Goal: Use online tool/utility: Utilize a website feature to perform a specific function

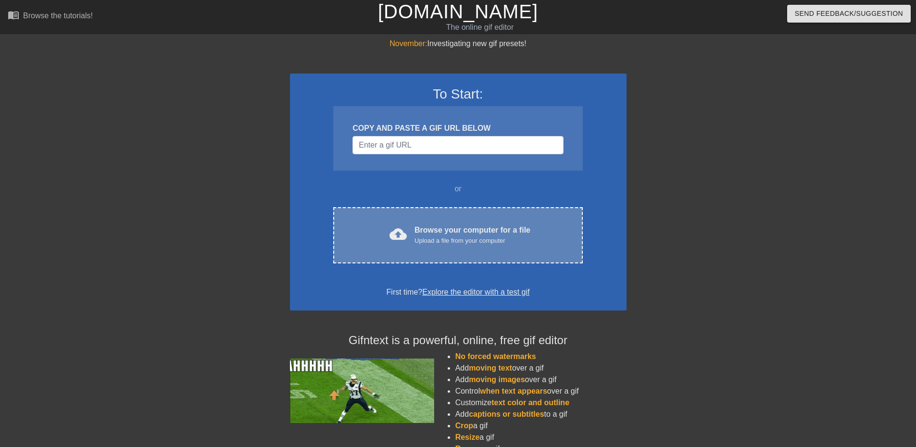
click at [406, 231] on span "cloud_upload" at bounding box center [398, 234] width 17 height 17
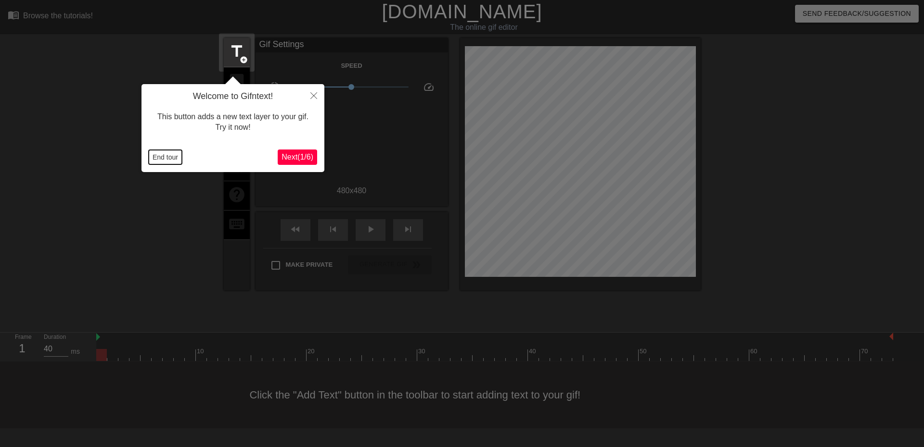
click at [156, 154] on button "End tour" at bounding box center [165, 157] width 33 height 14
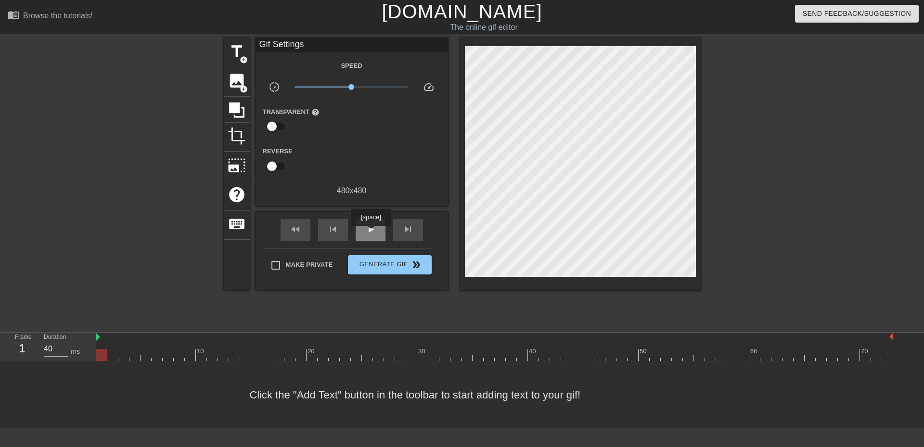
click at [370, 233] on span "play_arrow" at bounding box center [371, 230] width 12 height 12
type input "40"
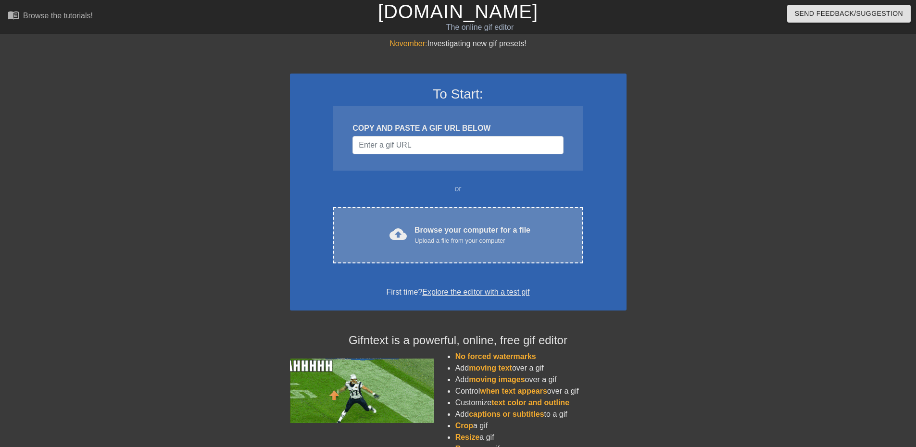
click at [408, 228] on div "cloud_upload Browse your computer for a file Upload a file from your computer" at bounding box center [458, 236] width 209 height 22
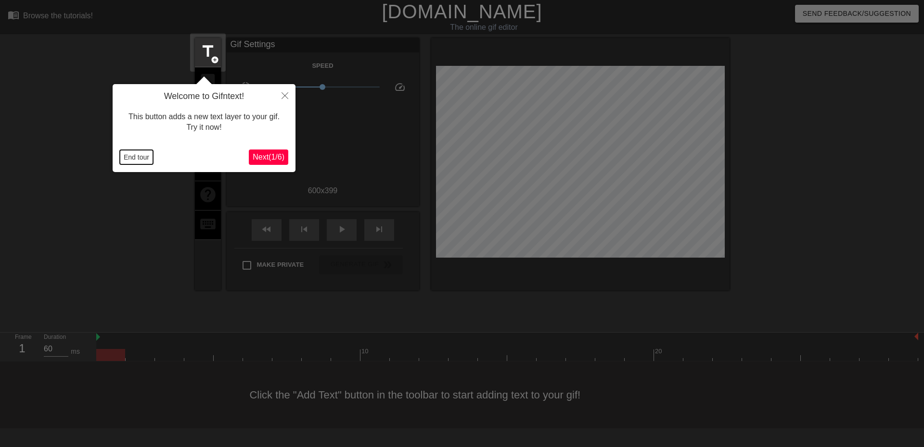
click at [127, 158] on button "End tour" at bounding box center [136, 157] width 33 height 14
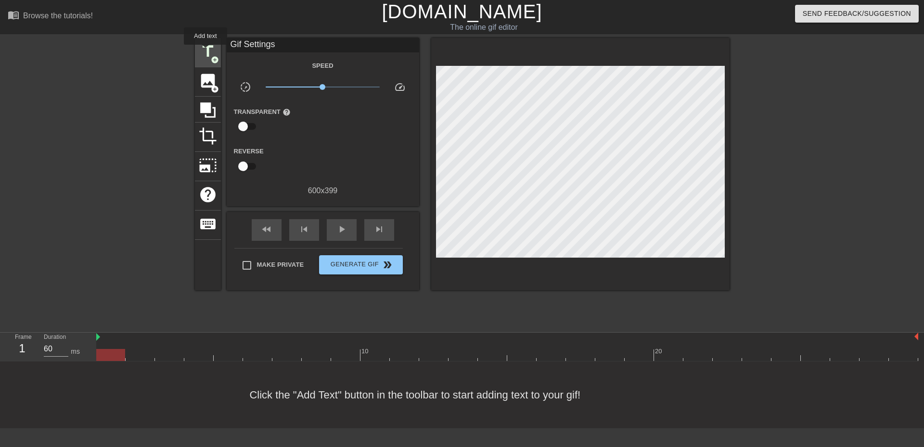
click at [205, 51] on span "title" at bounding box center [208, 51] width 18 height 18
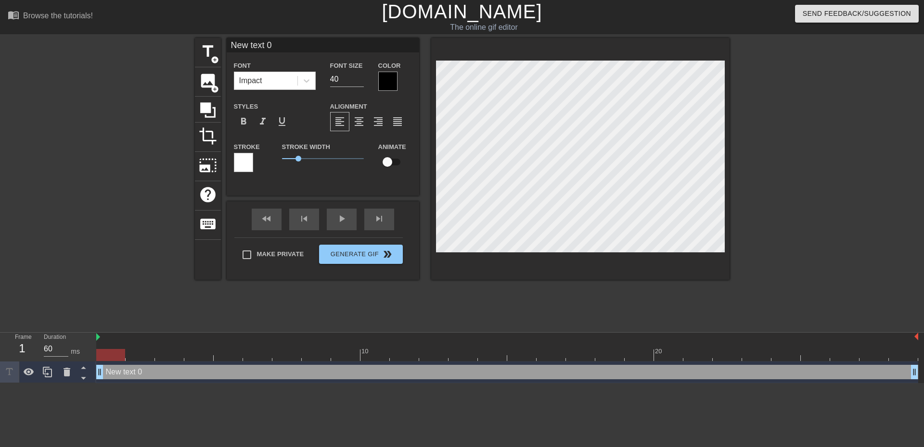
drag, startPoint x: 280, startPoint y: 44, endPoint x: 106, endPoint y: 29, distance: 174.3
click at [107, 30] on div "menu_book Browse the tutorials! [DOMAIN_NAME] The online gif editor Send Feedba…" at bounding box center [462, 191] width 924 height 383
type input "Finally beating the LinkedIn Algo"
click at [812, 188] on div at bounding box center [813, 182] width 144 height 289
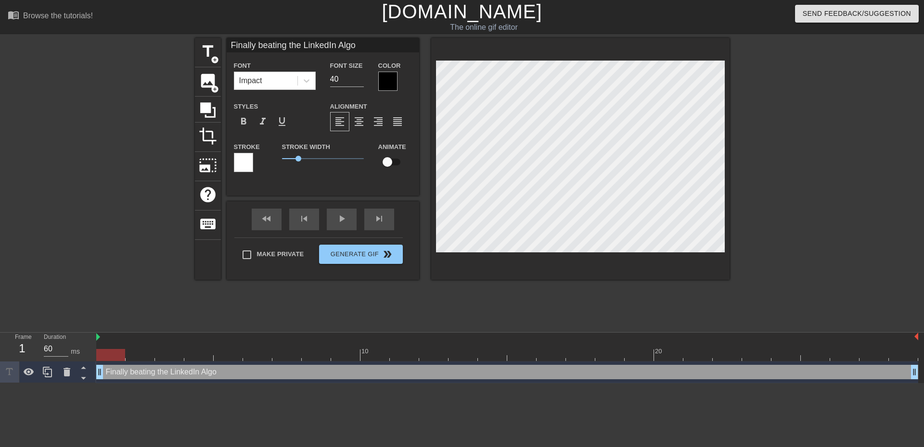
type input "AFinally beating the LinkedIn Algo"
type textarea "AFinally beating the LinkedIn Algo"
type input "AfFinally beating the LinkedIn Algo"
type textarea "AfFinally beating the LinkedIn Algo"
type input "AftFinally beating the LinkedIn Algo"
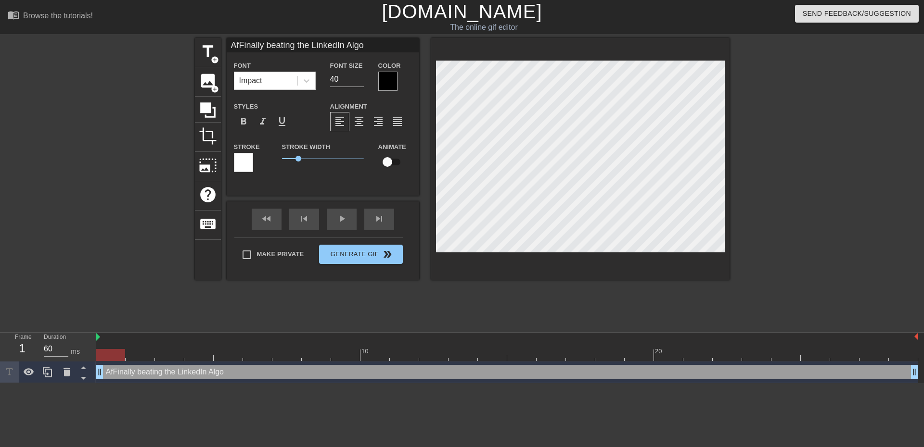
type textarea "AftFinally beating the LinkedIn Algo"
type input "AfteFinally beating the LinkedIn Algo"
type textarea "AfteFinally beating the LinkedIn Algo"
type input "AfterFinally beating the LinkedIn Algo"
type textarea "AfterFinally beating the LinkedIn Algo"
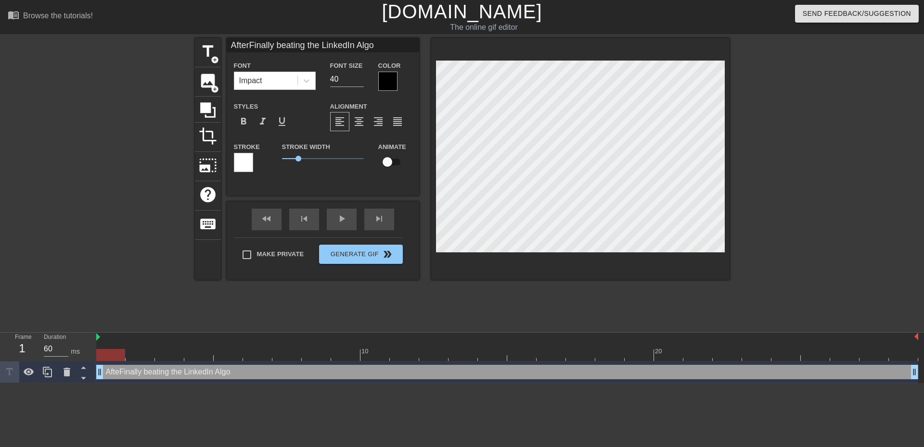
type input "After Finally beating the LinkedIn Algo"
type textarea "After Finally beating the LinkedIn Algo"
type input "After inally beating the LinkedIn Algo"
type textarea "After inally beating the LinkedIn Algo"
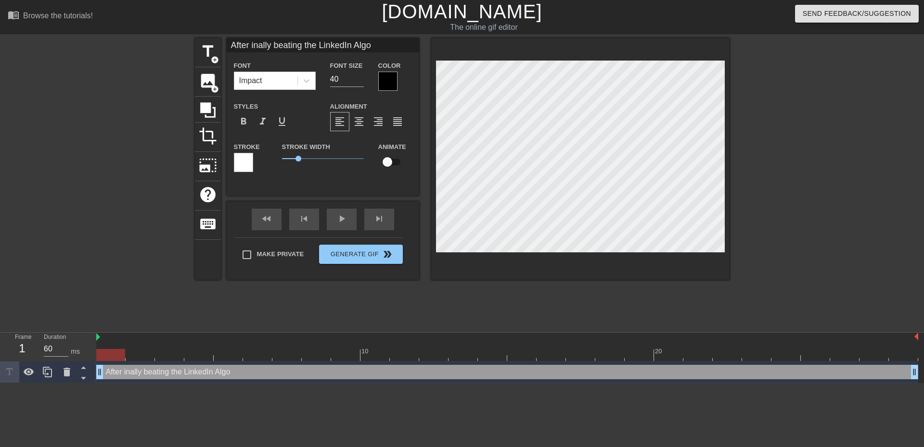
type input "After finally beating the LinkedIn Algo"
type textarea "After finally beating the LinkedIn Algo"
type input "After inally beating the LinkedIn Algo"
type textarea "After inally beating the LinkedIn Algo"
type input "Afterinally beating the LinkedIn Algo"
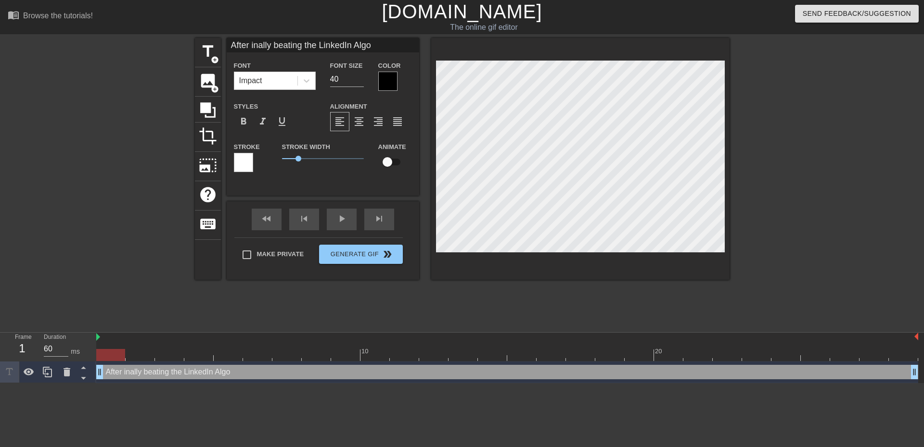
type textarea "Afterinally beating the LinkedIn Algo"
type input "Afteinally beating the LinkedIn Algo"
type textarea "Afteinally beating the LinkedIn Algo"
type input "Aftinally beating the LinkedIn Algo"
type textarea "Aftinally beating the LinkedIn Algo"
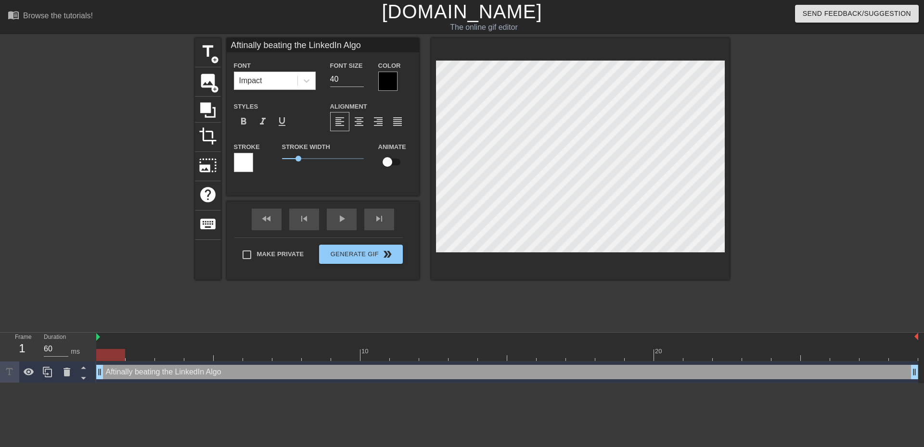
type input "Afteinally beating the LinkedIn Algo"
type textarea "Afteinally beating the LinkedIn Algo"
type input "Afterinally beating the LinkedIn Algo"
type textarea "Afterinally beating the LinkedIn Algo"
type input "Afterfinally beating the LinkedIn Algo"
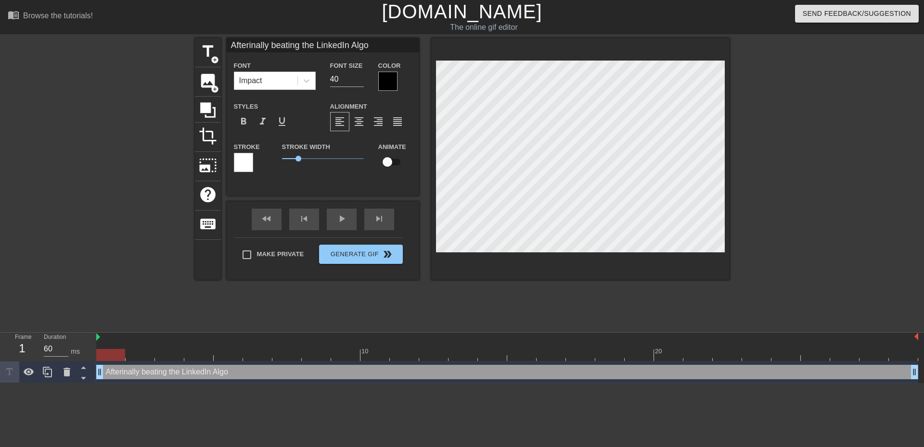
type textarea "Afterfinally beating the LinkedIn Algo"
type input "Afterinally beating the LinkedIn Algo"
type textarea "Afterinally beating the LinkedIn Algo"
click at [44, 373] on icon at bounding box center [47, 372] width 9 height 11
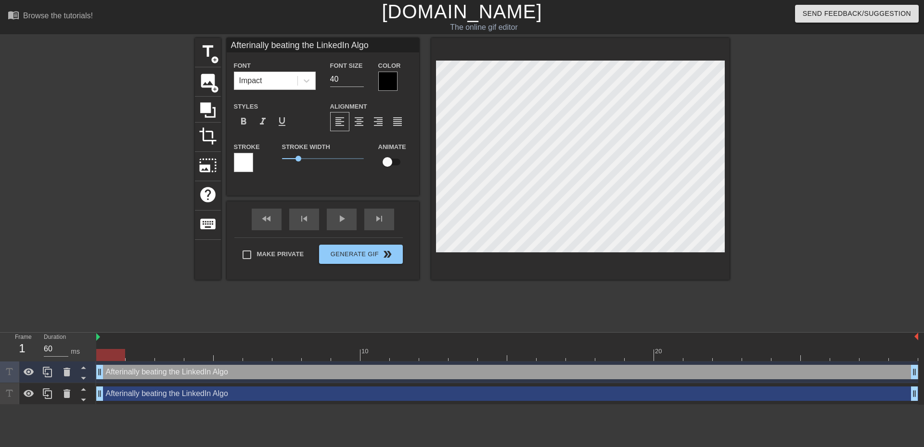
scroll to position [1, 1]
type input "M beating the LinkedIn Algo"
type textarea "M beating the LinkedIn Algo"
type input "Me beating the LinkedIn Algo"
type textarea "Me beating the LinkedIn Algo"
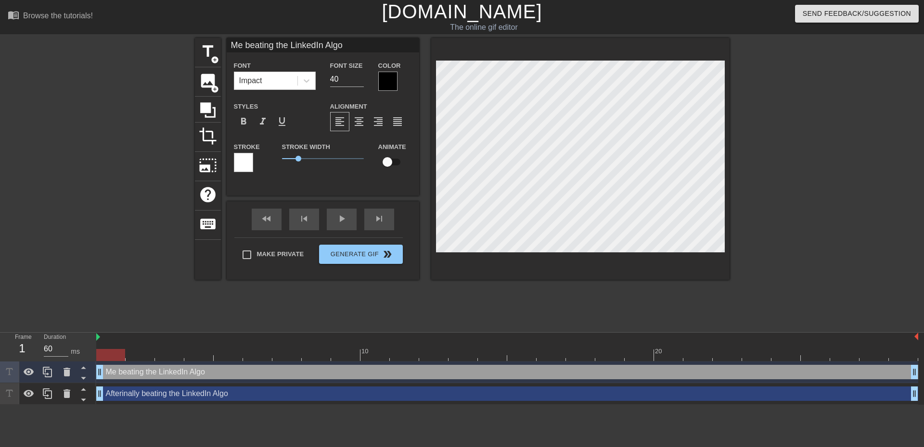
type input "Me beating the LinkedIn Algo"
type textarea "Me beating the LinkedIn Algo"
type input "Me a beating the LinkedIn Algo"
type textarea "Me a beating the LinkedIn Algo"
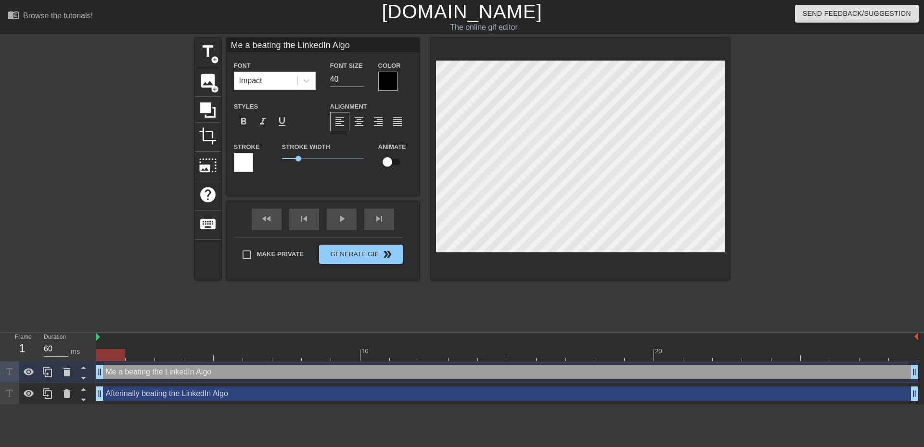
type input "Me af beating the LinkedIn Algo"
type textarea "Me af beating the LinkedIn Algo"
type input "Me aft beating the LinkedIn Algo"
type textarea "Me aft beating the LinkedIn Algo"
type input "Me afte beating the LinkedIn Algo"
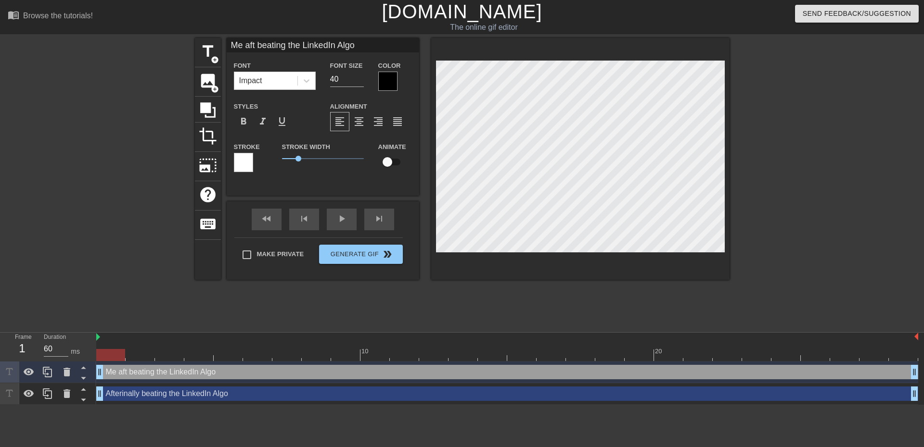
type textarea "Me afte beating the LinkedIn Algo"
type input "Me after beating the LinkedIn Algo"
type textarea "Me after beating the LinkedIn Algo"
type input "Me after eating the LinkedIn Algo"
type textarea "Me after eating the LinkedIn Algo"
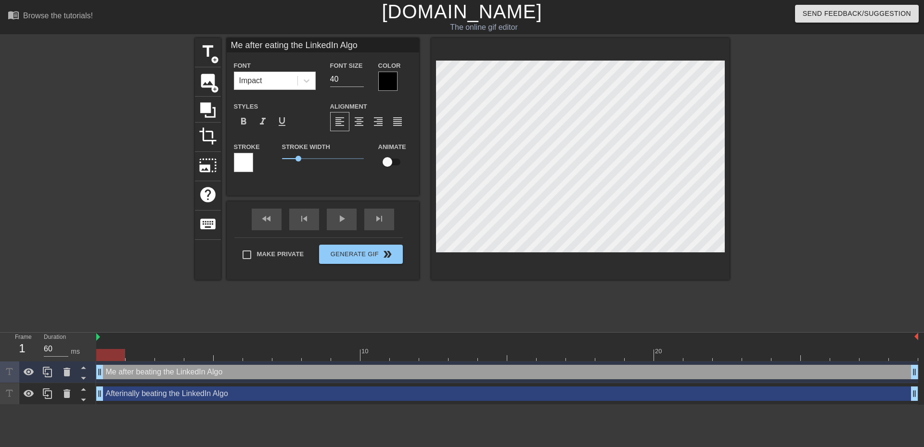
scroll to position [1, 3]
type input "Me after ating the LinkedIn Algo"
type textarea "Me after ating the LinkedIn Algo"
type input "Me after ting the LinkedIn Algo"
type textarea "Me after ting the LinkedIn Algo"
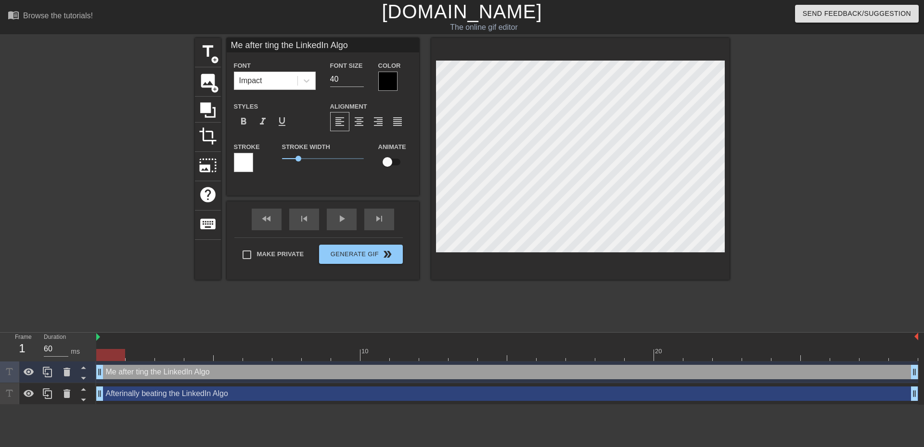
type input "Me after ing the LinkedIn Algo"
type textarea "Me after ing the LinkedIn Algo"
type input "Me after ng the LinkedIn Algo"
type textarea "Me after ng the LinkedIn Algo"
type input "Me after g the LinkedIn Algo"
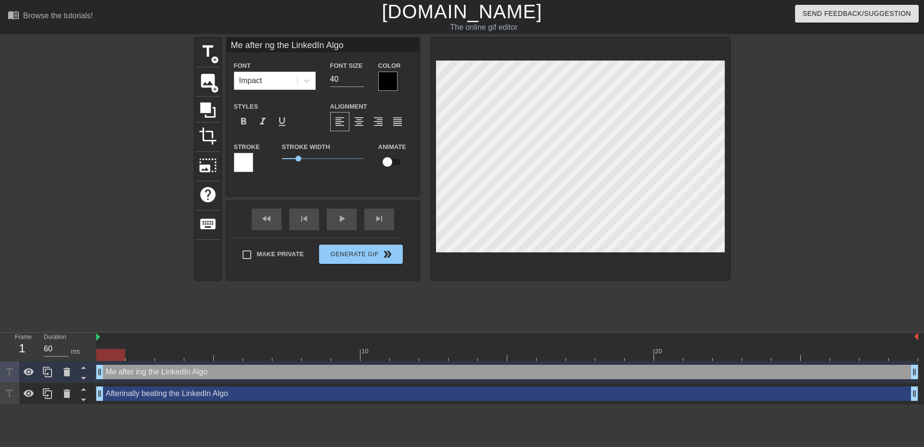
type textarea "Me after g the LinkedIn Algo"
type input "Me after the LinkedIn Algo"
type textarea "Me after the LinkedIn Algo"
type input "Me after the LinkedIn Algo"
type textarea "Me after the LinkedIn Algo"
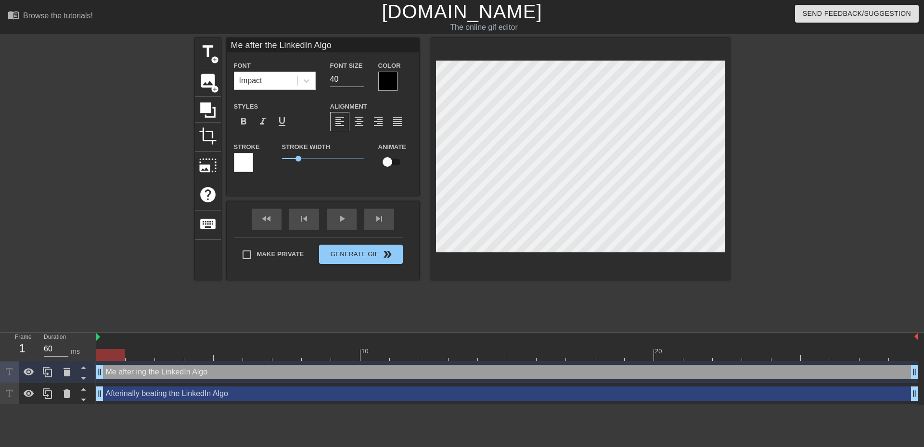
type input "Me after he LinkedIn Algo"
type textarea "Me after he LinkedIn Algo"
type input "Me after e LinkedIn Algo"
type textarea "Me after e LinkedIn Algo"
type input "Me after LinkedIn Algo"
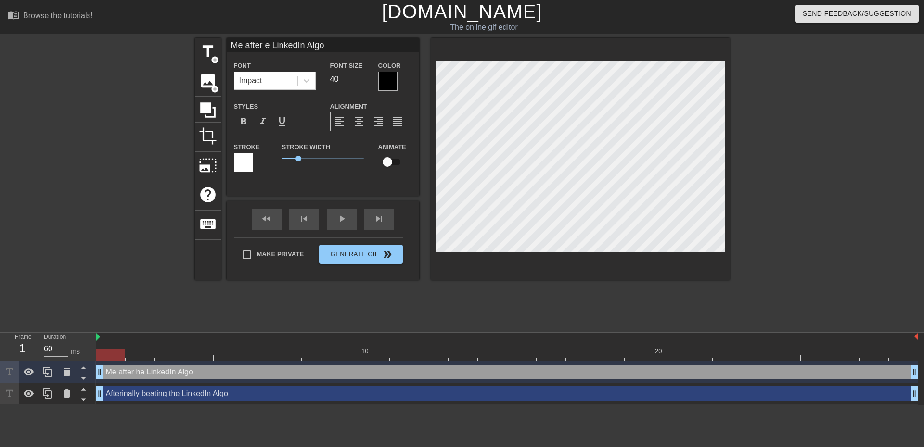
type textarea "Me after LinkedIn Algo"
type input "Me after LinkedIn Algo"
type textarea "Me after LinkedIn Algo"
type input "Me after inkedIn Algo"
type textarea "Me after inkedIn Algo"
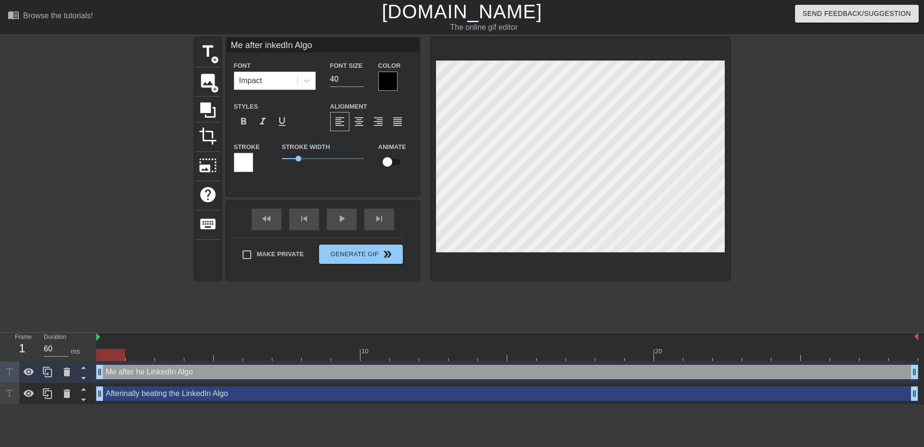
type input "Me after [PERSON_NAME]"
type textarea "Me after [PERSON_NAME]"
type input "Me after kedIn Algo"
type textarea "Me after kedIn Algo"
type input "Me after [PERSON_NAME]"
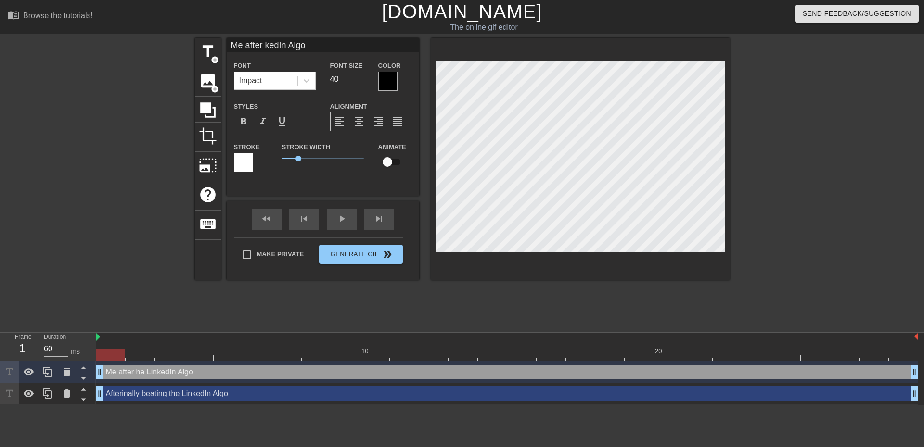
type textarea "Me after [PERSON_NAME]"
type input "Me after dIn Algo"
type textarea "Me after dIn Algo"
type input "Me after In Algo"
type textarea "Me after In Algo"
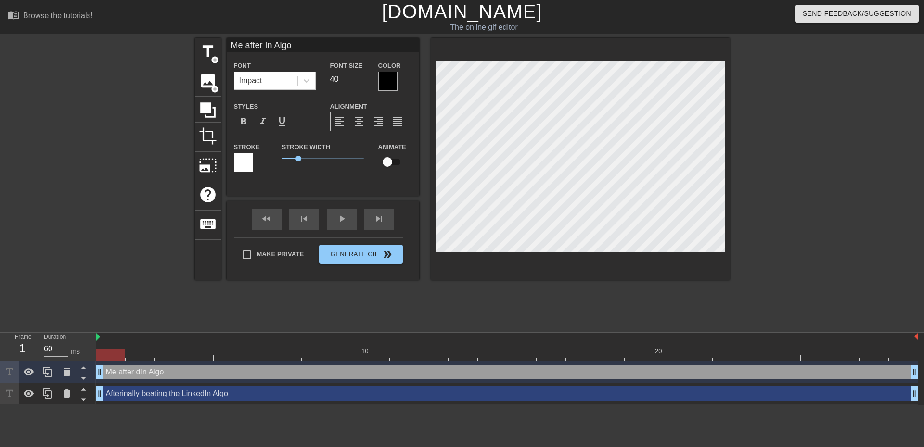
type input "Me after n Algo"
type textarea "Me after n Algo"
type input "Me after Algo"
type textarea "Me after Algo"
type input "Me after Algo"
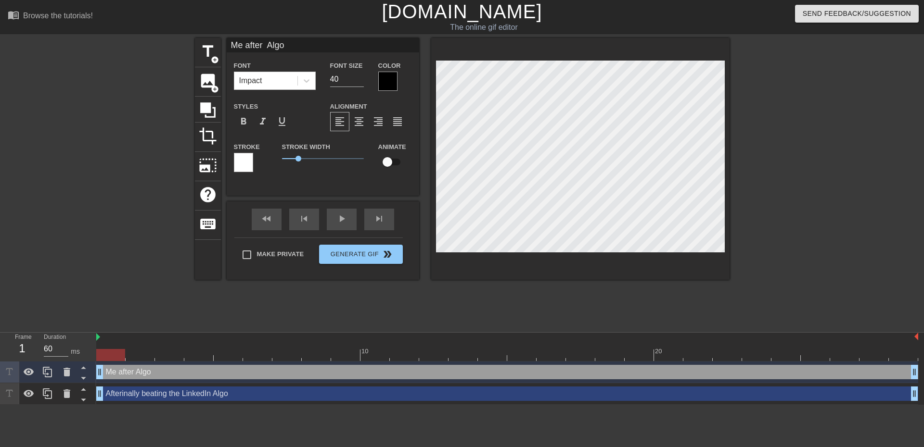
type textarea "Me after Algo"
type input "Me after lgo"
type textarea "Me after lgo"
type input "Me after go"
type textarea "Me after go"
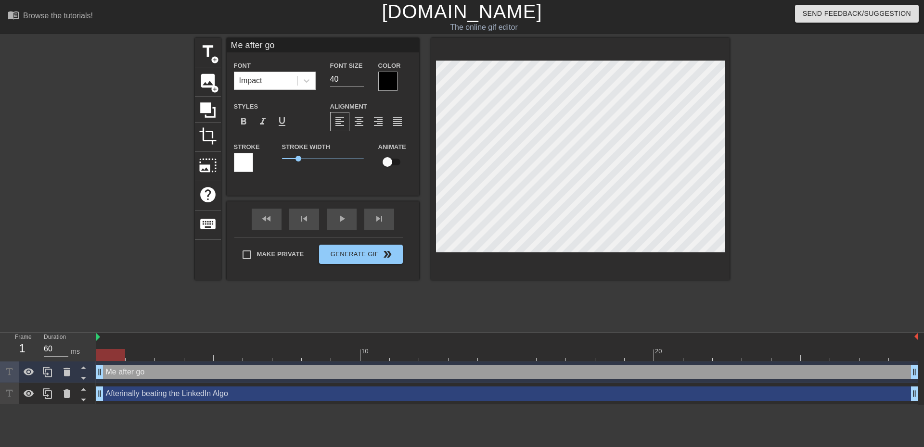
type input "Me after o"
type textarea "Me after o"
type input "Me after"
type textarea "Me after"
type input "Me after p"
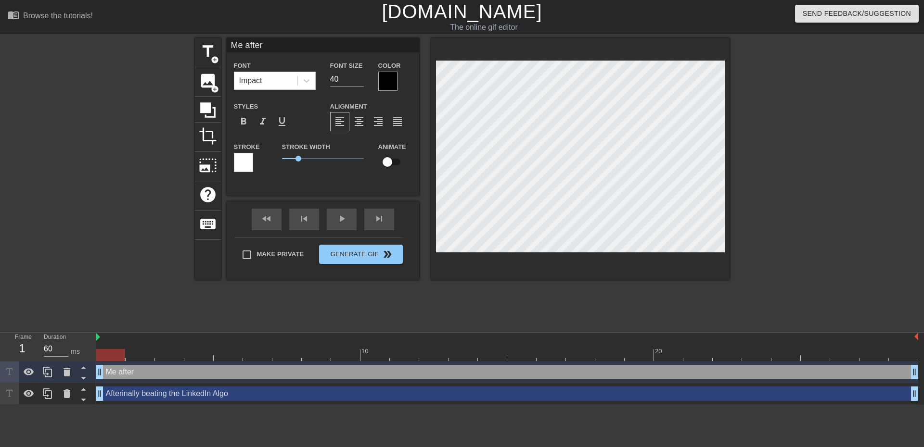
type textarea "Me after p"
type input "Me after po"
type textarea "Me after po"
type input "Me after pos"
type textarea "Me after pos"
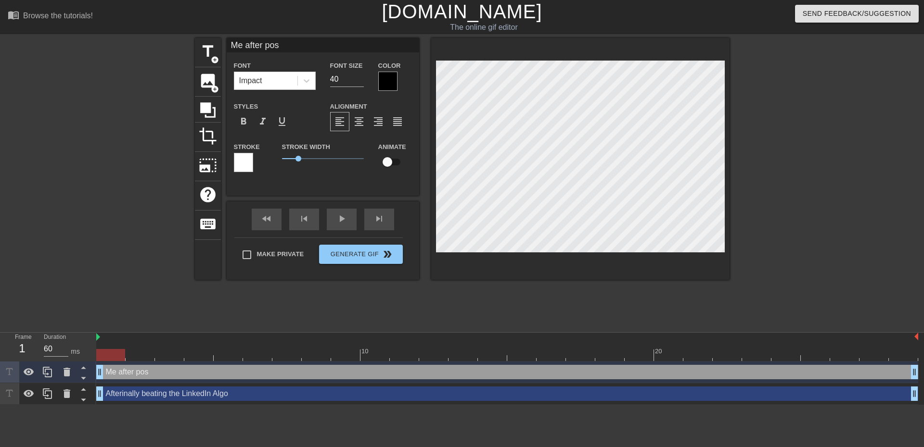
type input "Me after post"
type textarea "Me after post"
type input "Me after posti"
type textarea "Me after posti"
type input "Me after postin"
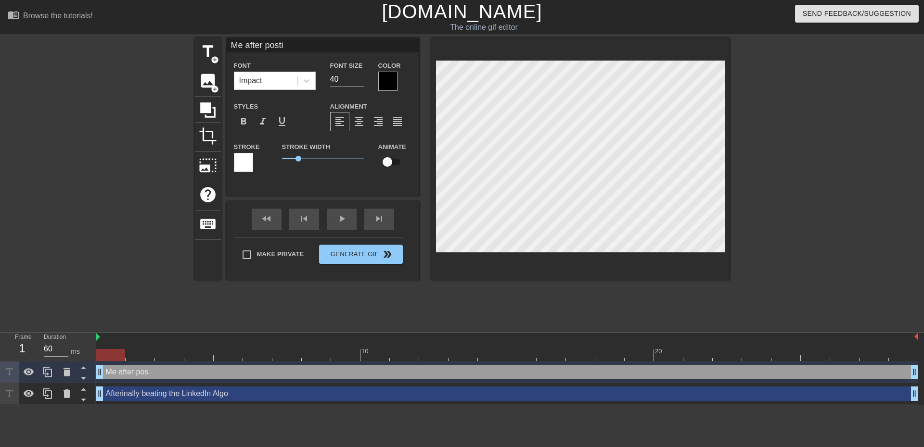
type textarea "Me after postin"
type input "Me after posting"
type textarea "Me after posting"
type input "Me after posting"
type textarea "Me after posting"
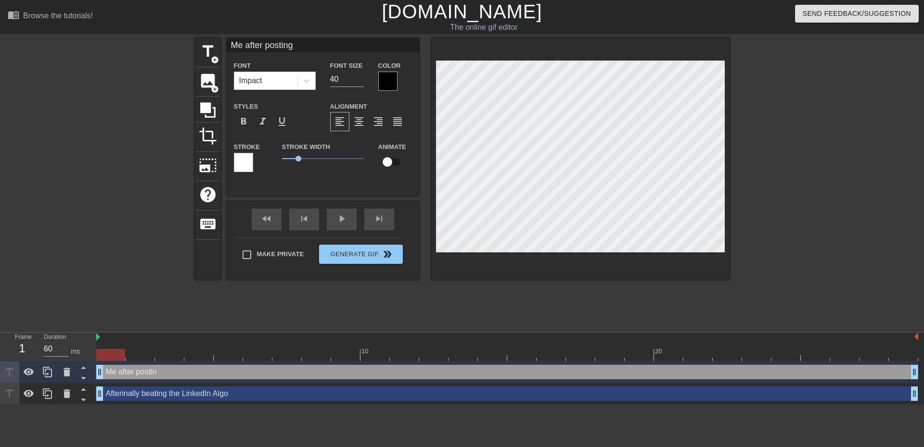
type input "Me after posting a"
type textarea "Me after posting a"
type input "Me after posting ag"
type textarea "Me after posting ag"
type input "Me after posting aga"
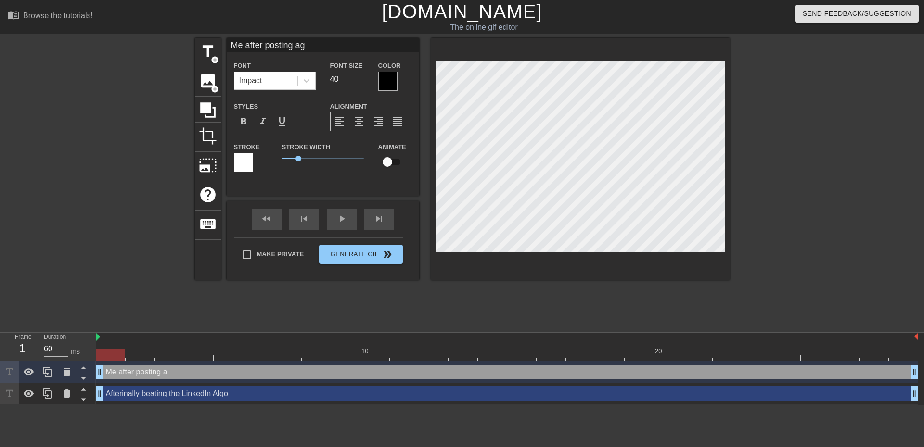
type textarea "Me after posting aga"
type input "Me after posting agai"
type textarea "Me after posting agai"
type input "Me after posting again"
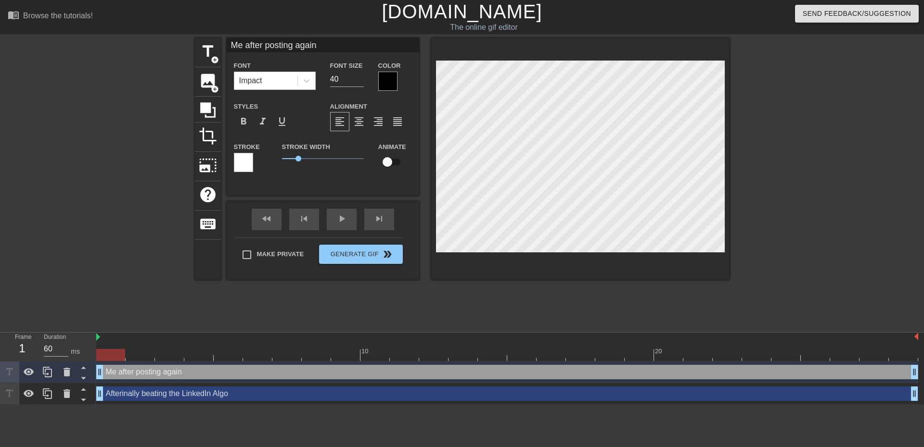
type textarea "Me after posting again"
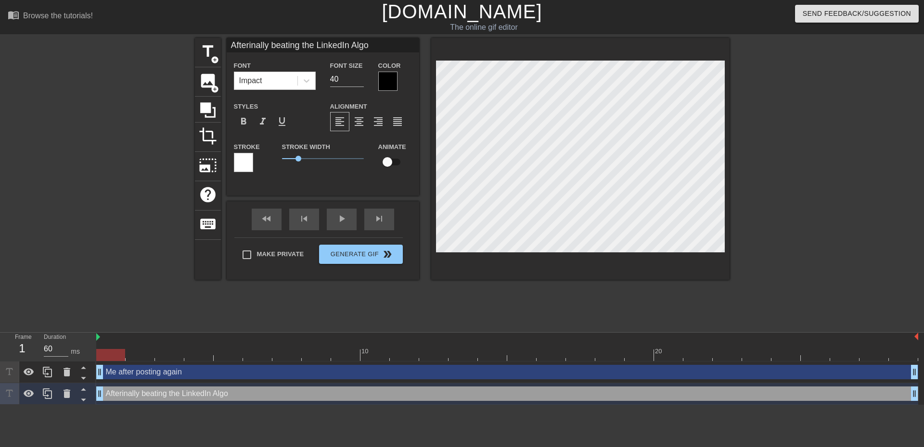
scroll to position [1, 3]
type input "beating the LinkedIn Algo"
type textarea "beating the LinkedIn Algo"
type input "beating the LinkedIn Algo"
type textarea "beating the LinkedIn Algo"
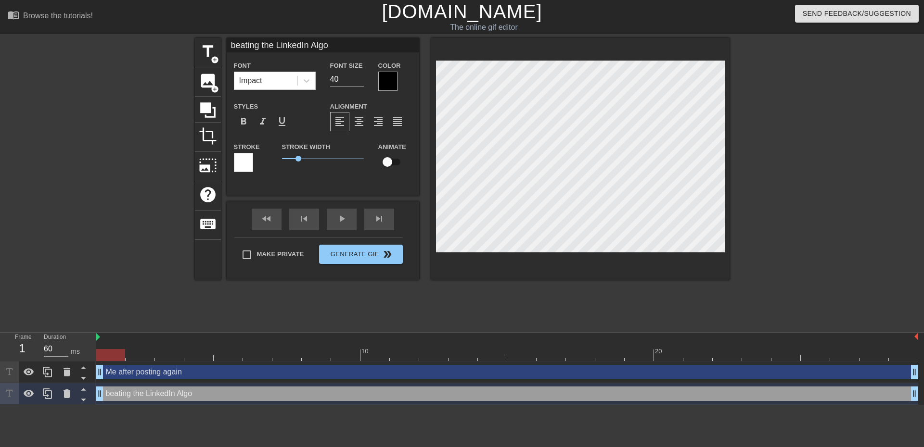
scroll to position [1, 6]
type input "beating the LinkedIn lgo"
type textarea "beating the LinkedIn lgo"
type input "beating the LinkedInlgo"
type textarea "beating the LinkedInlgo"
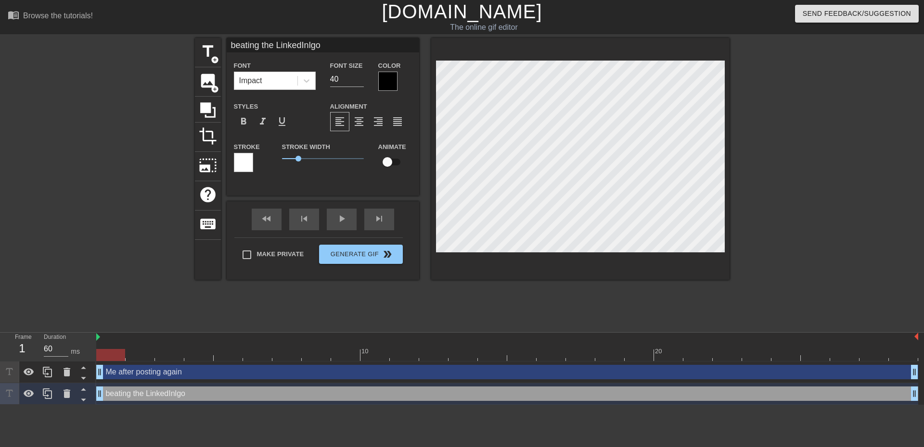
type input "beating the LinkedIlgo"
type textarea "beating the LinkedIlgo"
type input "beating the Linkedlgo"
type textarea "beating the Linkedlgo"
type input "beating the Linkelgo"
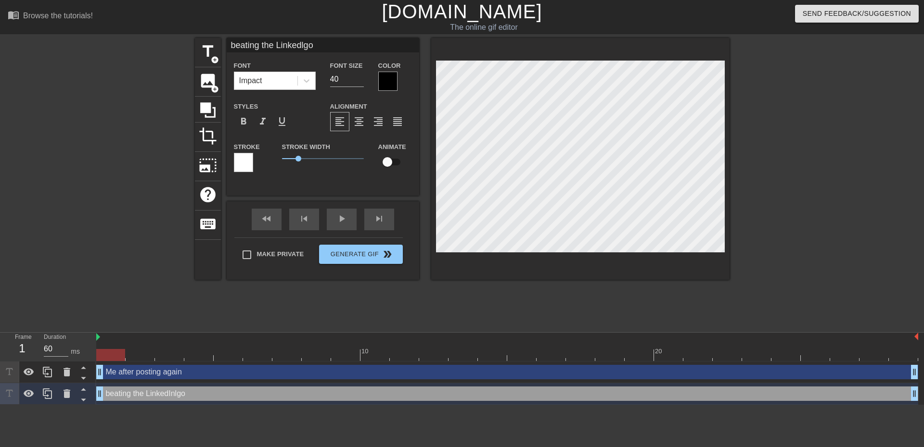
type textarea "beating the Linkelgo"
type input "beating the Linklgo"
type textarea "beating the Linklgo"
type input "beating the Linlgo"
type textarea "beating the Linlgo"
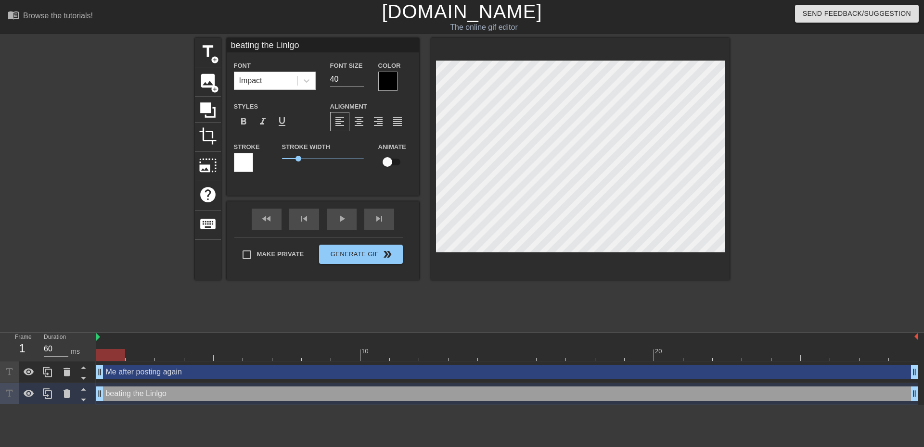
type input "beating the Lilgo"
type textarea "beating the Lilgo"
type input "beating the Llgo"
type textarea "beating the Llgo"
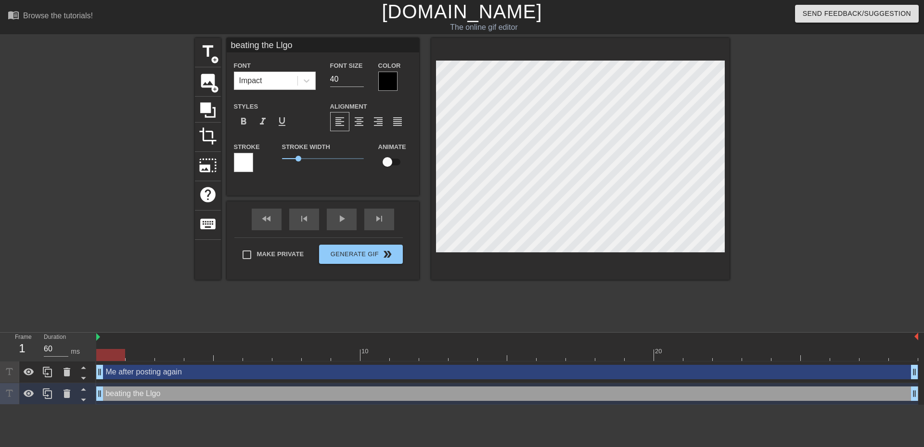
type input "beating the lgo"
type textarea "beating the lgo"
type input "beating the algo"
type textarea "beating the algo"
type input "beating the algo,"
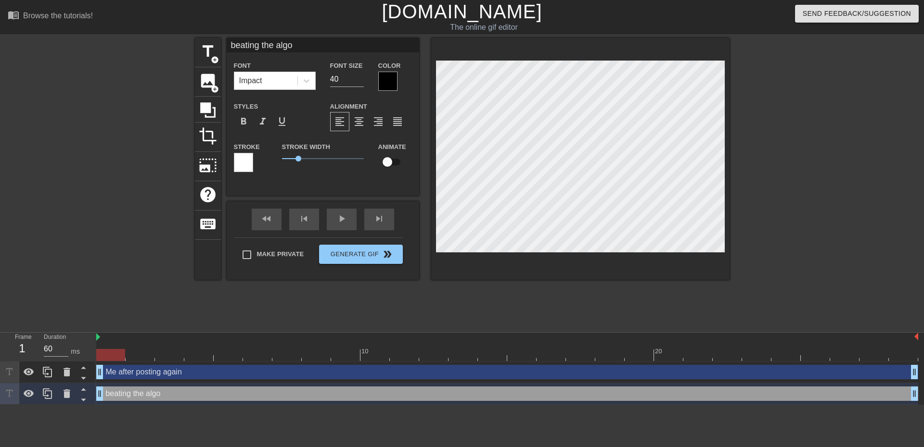
type textarea "beating the algo,"
type input "beating the algo,"
type textarea "beating the algo,"
type input "beating the algo, s"
type textarea "beating the algo, s"
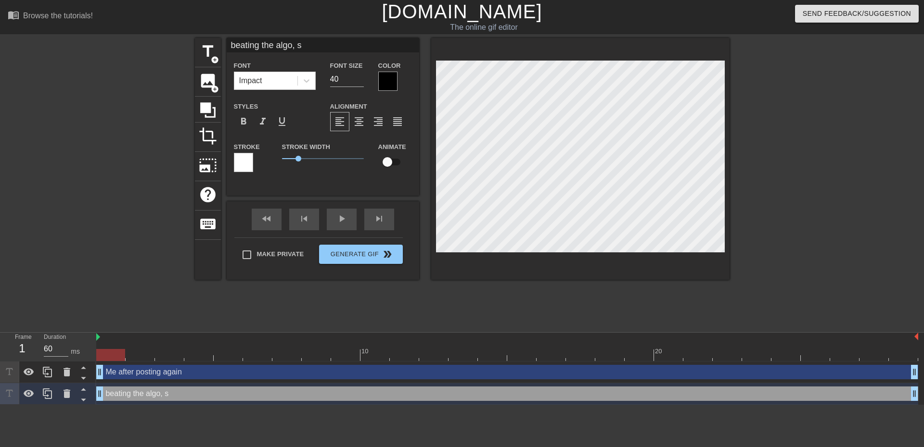
type input "beating the algo, sp"
type textarea "beating the algo, sp"
type input "beating the algo, spa"
type textarea "beating the algo, spa"
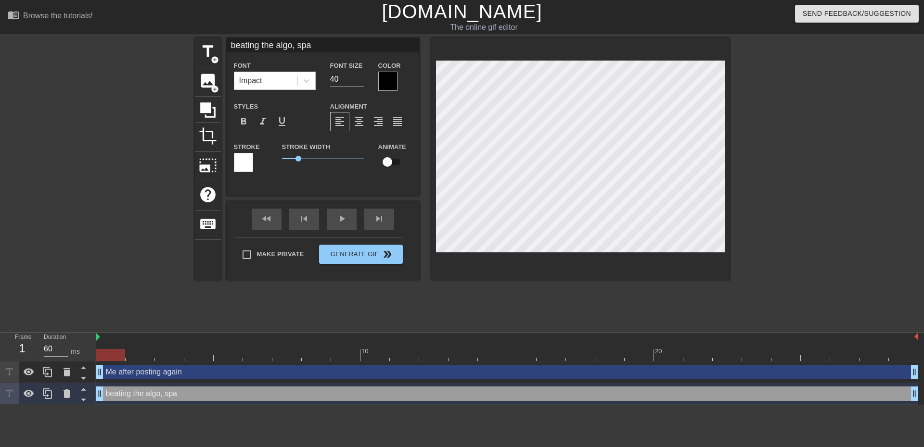
type input "beating the algo, spam"
type textarea "beating the algo, spam"
type input "beating the algo, spam"
type textarea "beating the algo, spam"
type input "beating the algo, spam c"
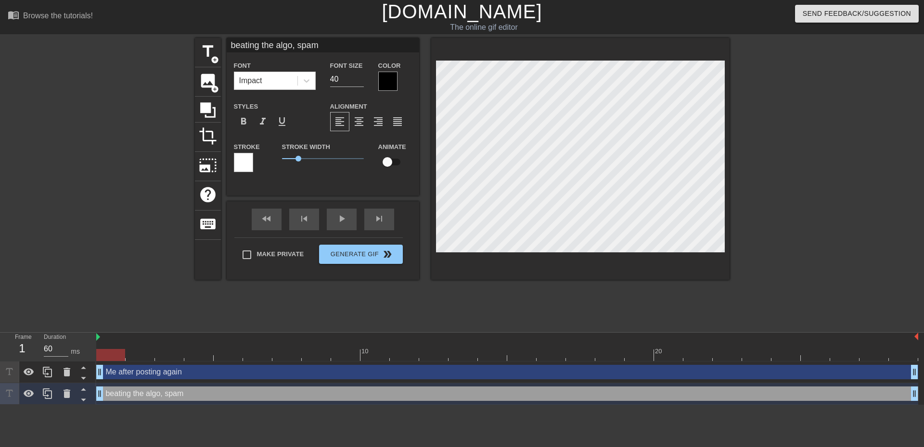
type textarea "beating the algo, spam c"
type input "beating the algo, spam co"
type textarea "beating the algo, spam co"
type input "beating the algo, spam com"
type textarea "beating the algo, spam com"
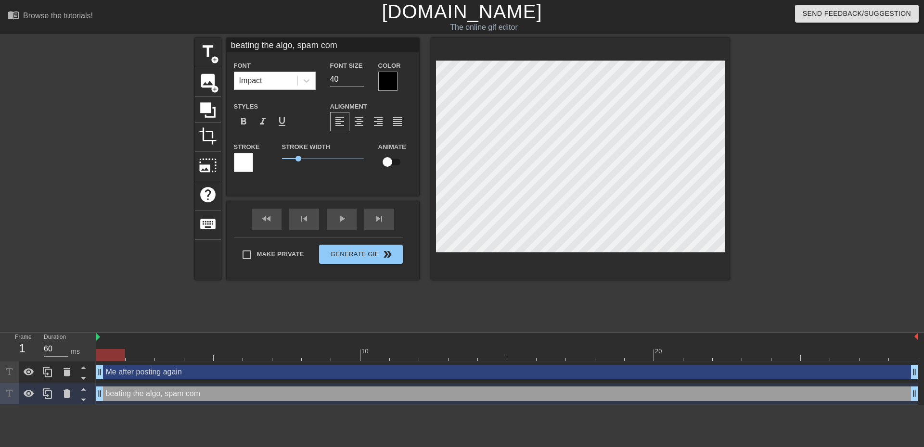
type input "beating the algo, spam comp"
type textarea "beating the algo, spam comp"
type input "beating the algo, spam compl"
type textarea "beating the algo, spam compl"
type input "beating the algo, spam compla"
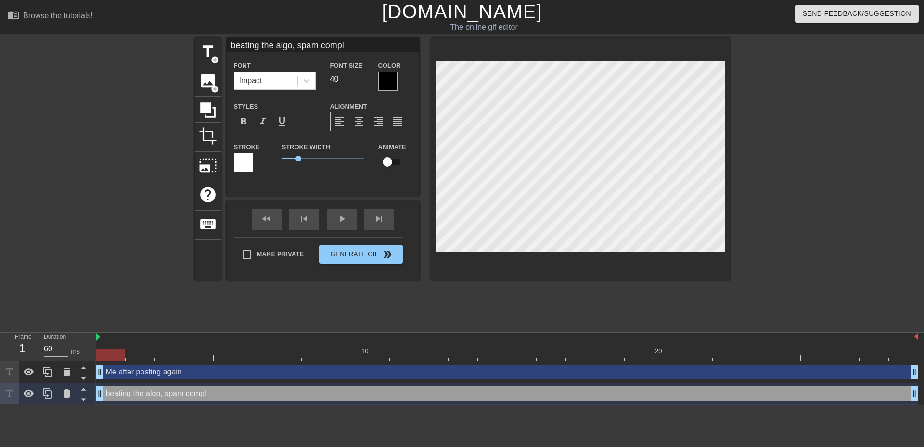
type textarea "beating the algo, spam compla"
type input "beating the algo, spam complai"
type textarea "beating the algo, spam complai"
type input "beating the algo, spam complain"
type textarea "beating the algo, spam complain"
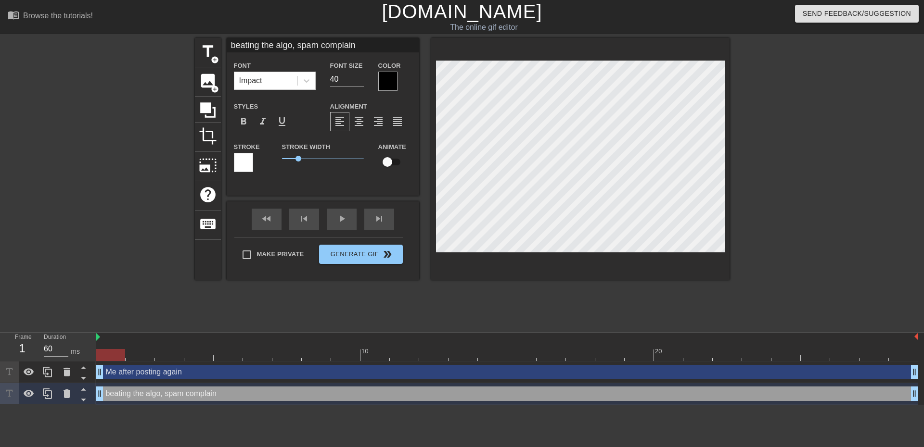
type input "beating the algo, spam complaint"
type textarea "beating the algo, spam complaint"
type input "beating the algo, spam complaints"
type textarea "beating the algo, spam complaints"
type input "beating the algo, spam complaints,"
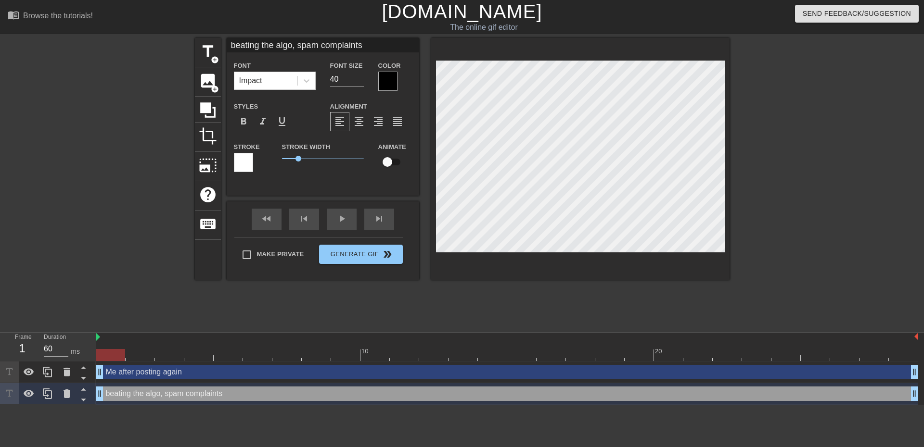
type textarea "beating the algo, spam complaints,"
type input "beating the algo, spam complaints,"
type textarea "beating the algo, spam complaints,"
type input "beating the algo, spam complaints, a"
type textarea "beating the algo, spam complaints, a"
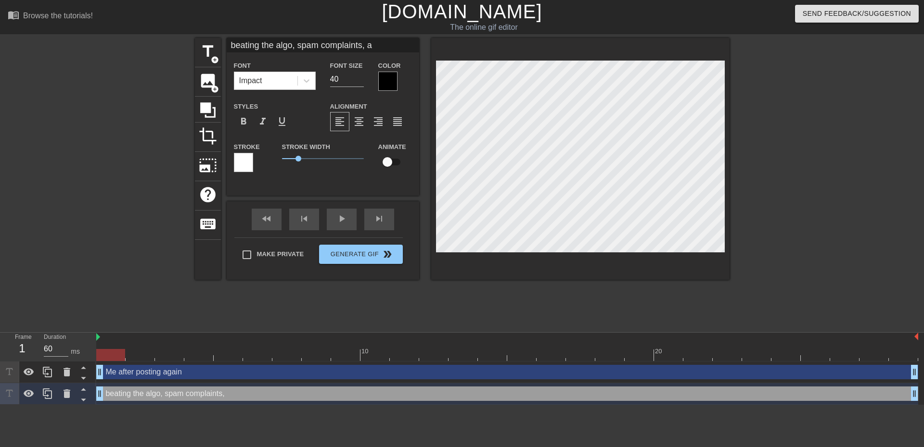
type input "beating the algo, spam complaints, an"
type textarea "beating the algo, spam complaints, an"
type input "beating the algo, spam complaints, and"
type textarea "beating the algo, spam complaints, and"
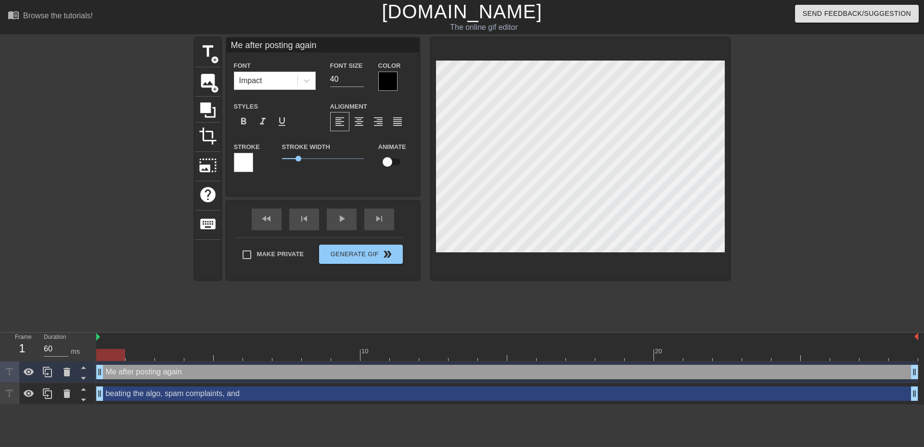
scroll to position [1, 2]
type input "Me fter posting again"
type textarea "Me fter posting again"
type input "Me ter posting again"
type textarea "Me ter posting again"
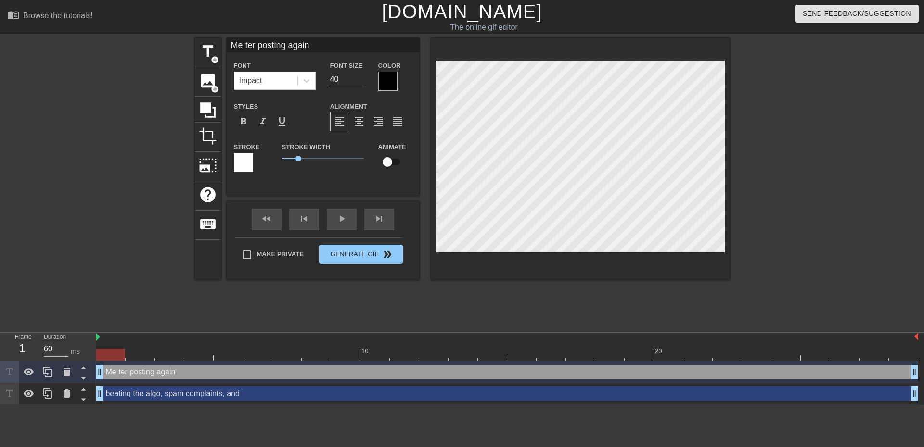
type input "Me er posting again"
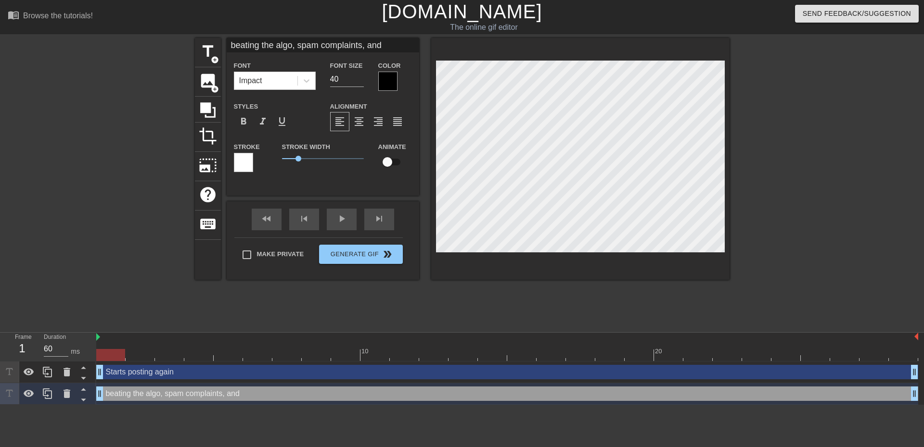
click at [594, 60] on div at bounding box center [580, 159] width 298 height 242
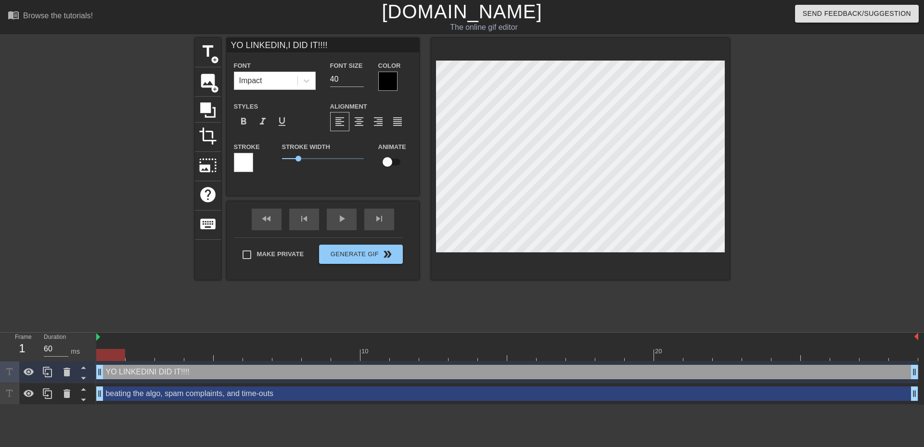
scroll to position [1, 4]
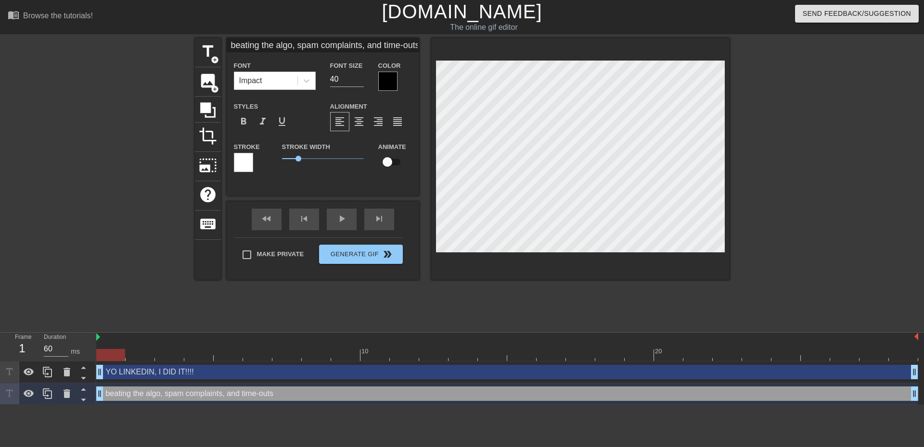
click at [137, 394] on div "beating the algo, spam complaints, and time-outs drag_handle drag_handle" at bounding box center [507, 394] width 822 height 14
click at [66, 396] on icon at bounding box center [67, 394] width 7 height 9
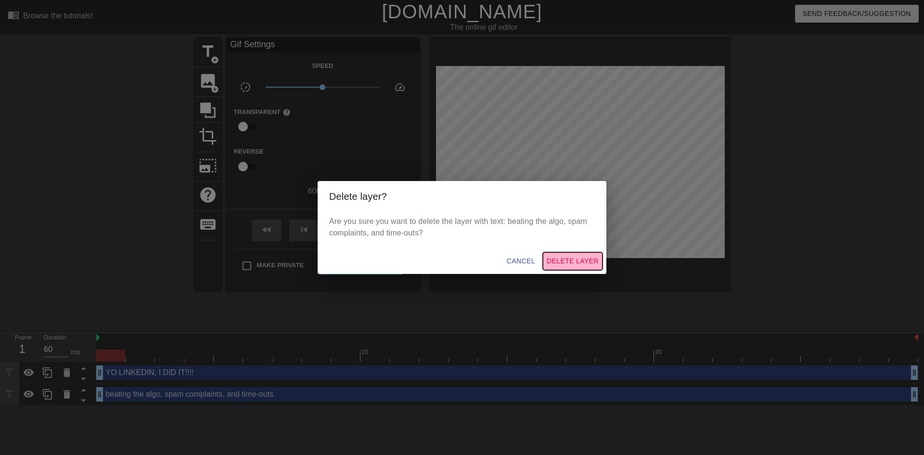
click at [573, 259] on span "Delete Layer" at bounding box center [573, 261] width 52 height 12
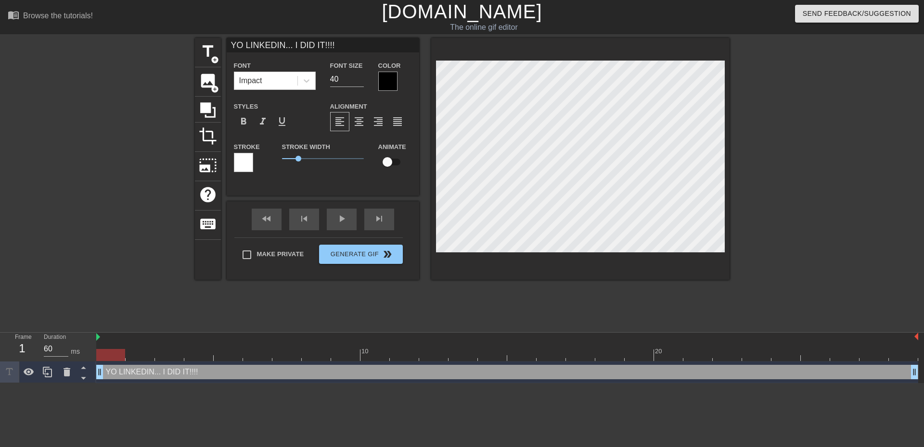
scroll to position [1, 6]
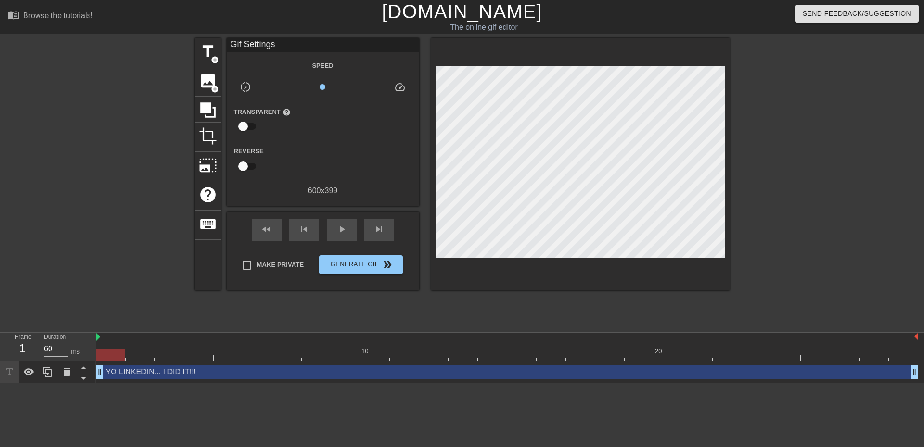
click at [817, 202] on div at bounding box center [813, 182] width 144 height 289
drag, startPoint x: 102, startPoint y: 376, endPoint x: 147, endPoint y: 378, distance: 45.2
click at [147, 378] on div "YO LINKEDIN... I DID IT!!! drag_handle drag_handle" at bounding box center [507, 372] width 822 height 14
click at [49, 375] on icon at bounding box center [48, 373] width 12 height 12
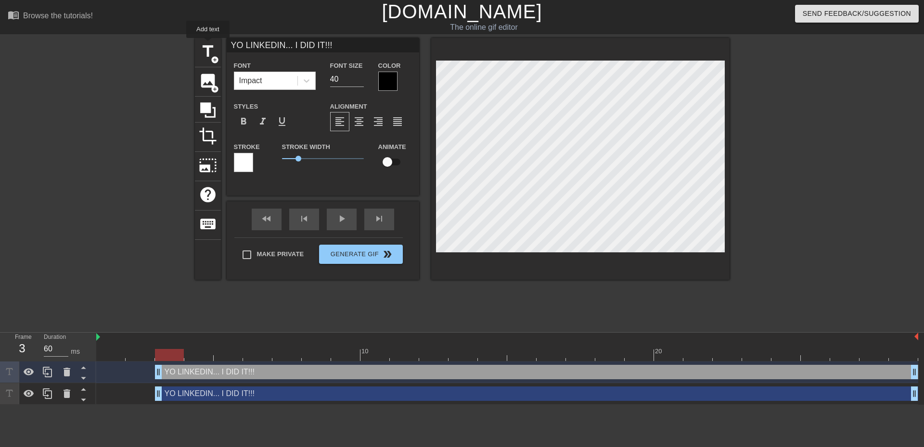
drag, startPoint x: 287, startPoint y: 44, endPoint x: 185, endPoint y: 46, distance: 102.5
click at [185, 46] on div "title add_circle image add_circle crop photo_size_select_large help keyboard YO…" at bounding box center [462, 182] width 924 height 289
click at [219, 393] on div "YO LINKEDIN... I DID IT!!! drag_handle drag_handle" at bounding box center [536, 394] width 763 height 14
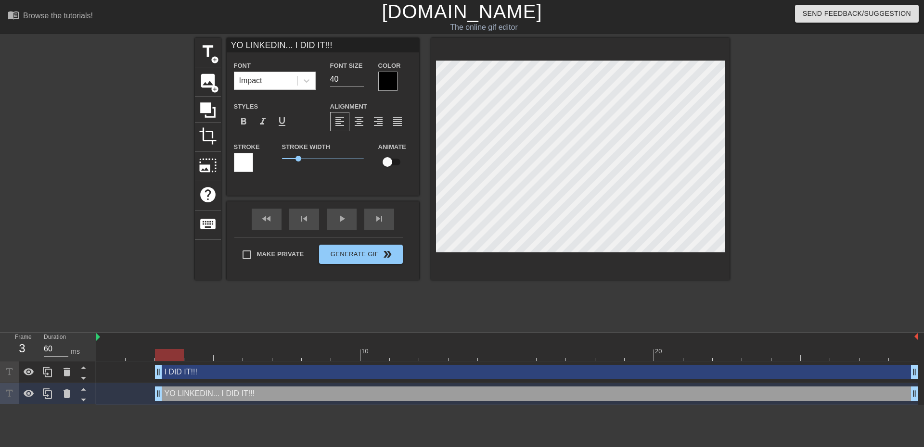
drag, startPoint x: 287, startPoint y: 44, endPoint x: 447, endPoint y: 58, distance: 160.9
click at [447, 58] on div "title add_circle image add_circle crop photo_size_select_large help keyboard YO…" at bounding box center [462, 159] width 534 height 242
click at [266, 405] on html "menu_book Browse the tutorials! [DOMAIN_NAME] The online gif editor Send Feedba…" at bounding box center [462, 202] width 924 height 405
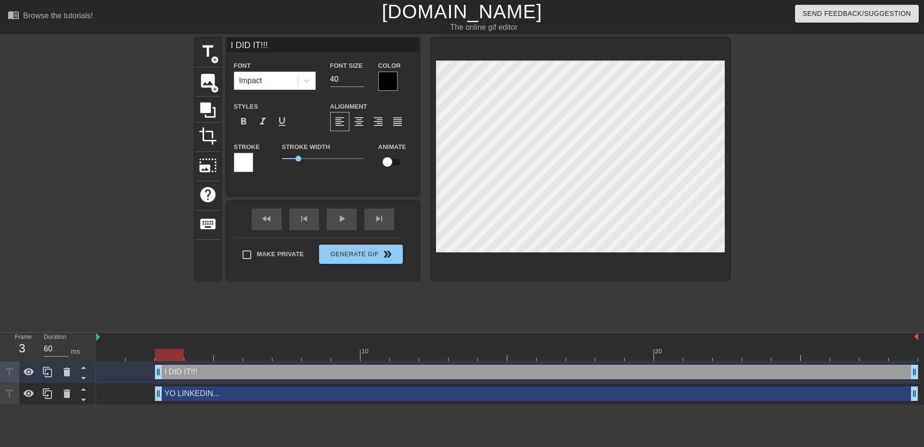
click at [789, 253] on div at bounding box center [813, 182] width 144 height 289
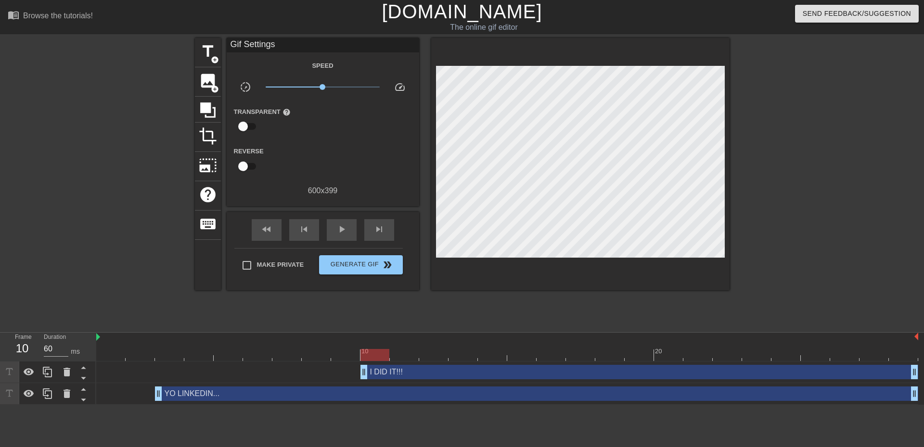
drag, startPoint x: 158, startPoint y: 374, endPoint x: 363, endPoint y: 384, distance: 204.7
click at [363, 384] on div "I DID IT!!! drag_handle drag_handle YO LINKEDIN... drag_handle drag_handle" at bounding box center [509, 383] width 827 height 43
click at [338, 229] on span "play_arrow" at bounding box center [342, 230] width 12 height 12
click at [334, 261] on span "Generate Gif double_arrow" at bounding box center [361, 265] width 76 height 12
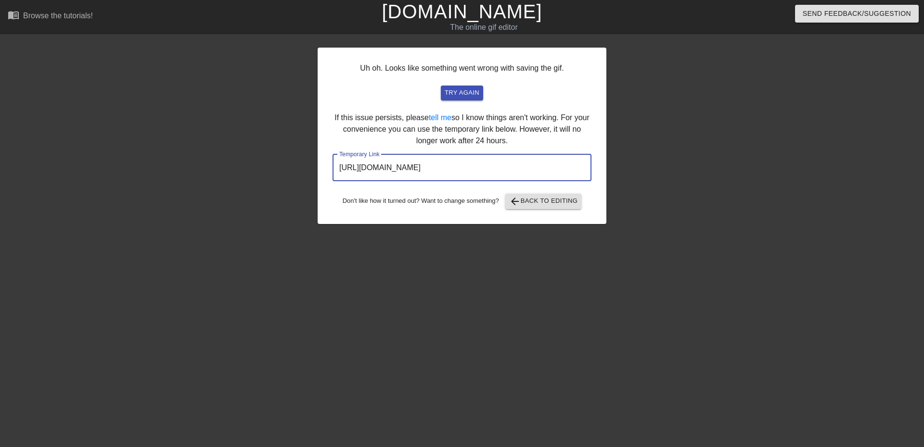
click at [539, 162] on input "[URL][DOMAIN_NAME]" at bounding box center [461, 167] width 259 height 27
drag, startPoint x: 535, startPoint y: 166, endPoint x: 161, endPoint y: 121, distance: 377.0
click at [161, 121] on div "Uh oh. Looks like something went wrong with saving the gif. try again If this i…" at bounding box center [462, 182] width 924 height 289
